Goal: Information Seeking & Learning: Compare options

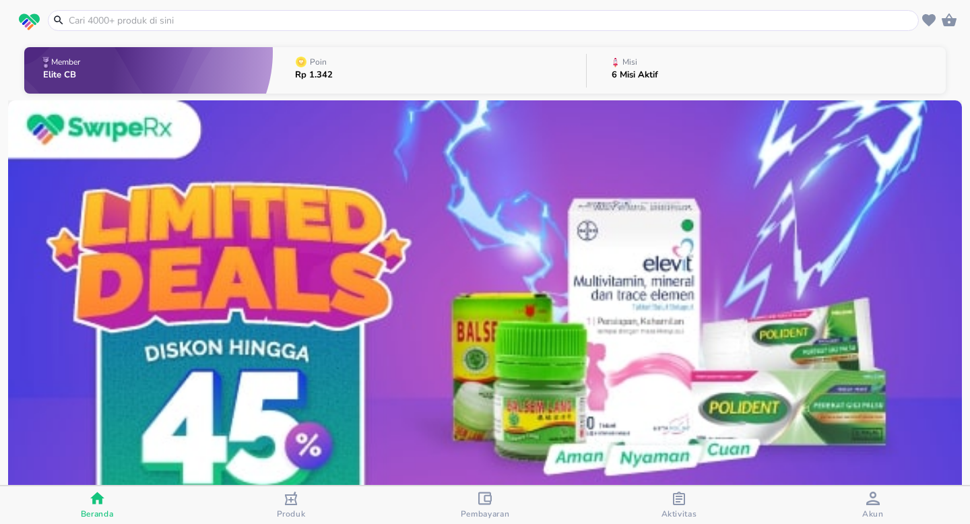
click at [326, 22] on input "text" at bounding box center [491, 20] width 848 height 14
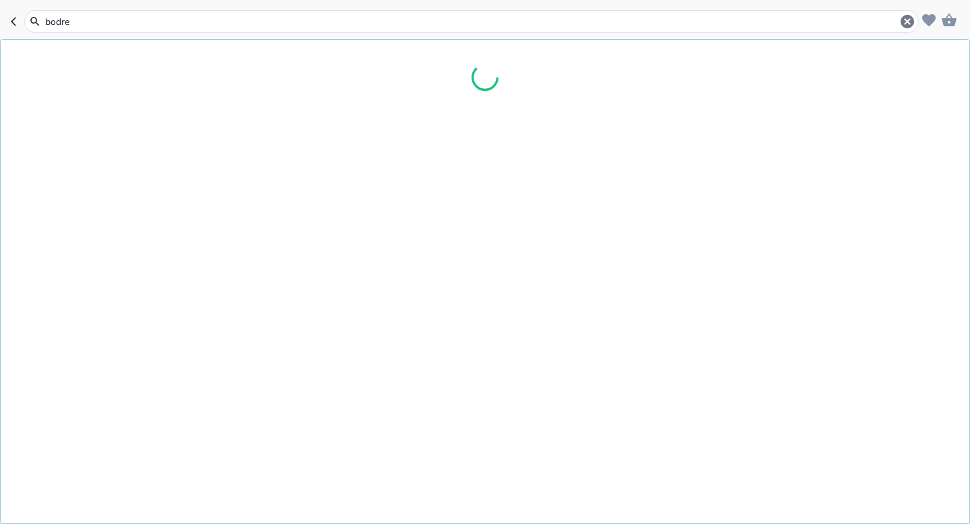
type input "bodrex"
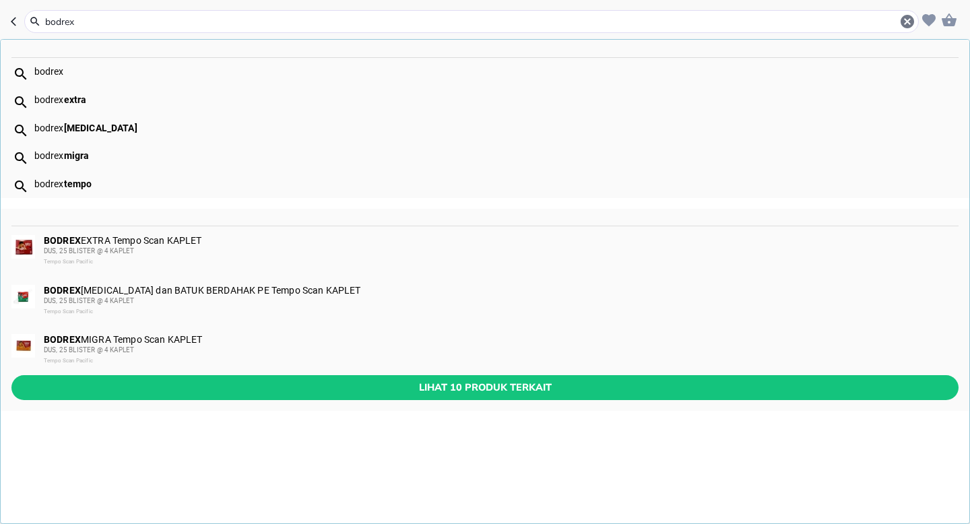
click at [94, 247] on span "DUS, 25 BLISTER @ 4 KAPLET" at bounding box center [89, 250] width 90 height 7
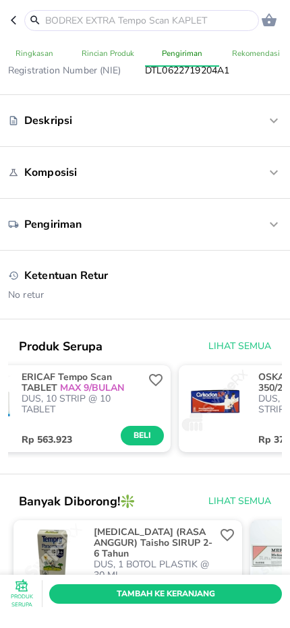
scroll to position [0, 724]
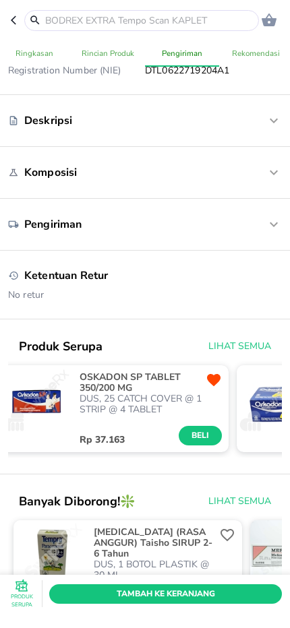
click at [256, 348] on span "Lihat Semua" at bounding box center [239, 346] width 63 height 17
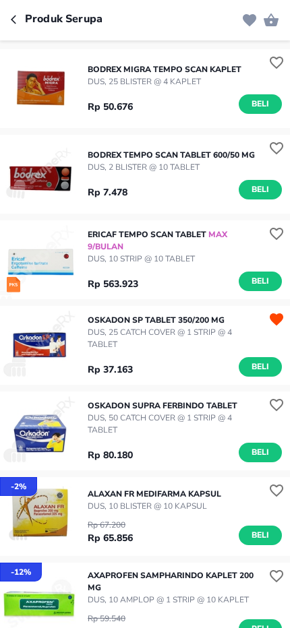
click at [109, 258] on p "DUS, 10 STRIP @ 10 TABLET" at bounding box center [175, 259] width 174 height 12
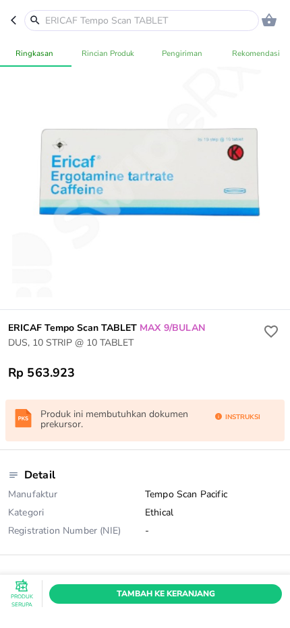
scroll to position [57, 0]
